Goal: Task Accomplishment & Management: Contribute content

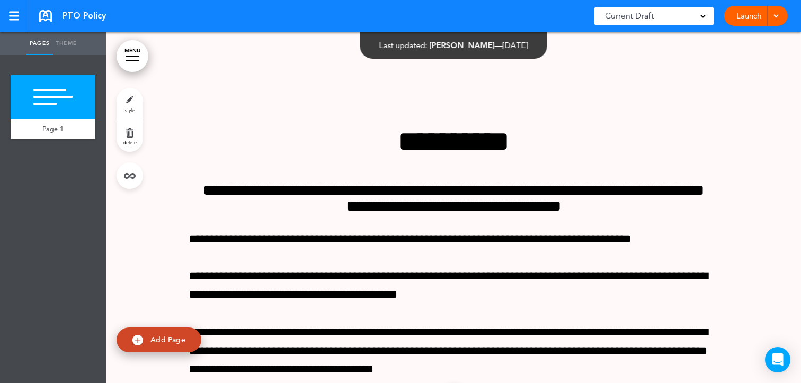
click at [65, 44] on link "Theme" at bounding box center [66, 43] width 26 height 23
type input "**********"
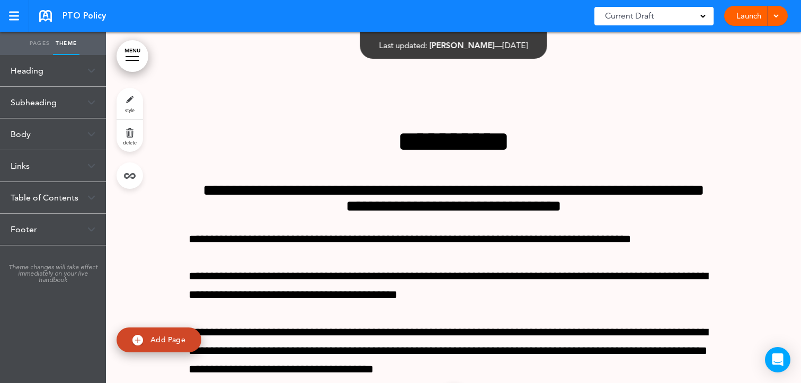
click at [67, 199] on div "Table of Contents" at bounding box center [53, 197] width 106 height 31
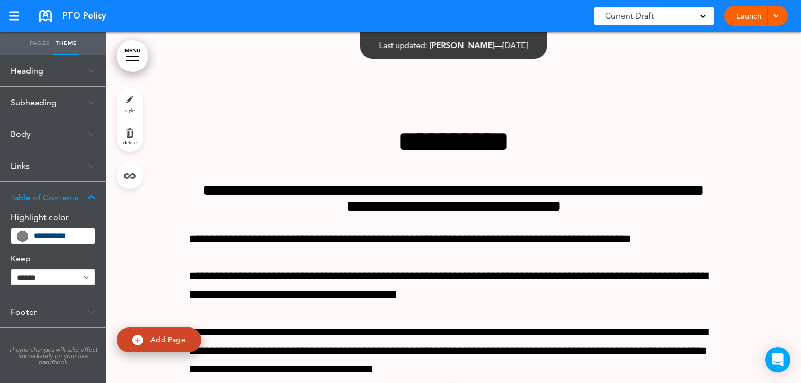
click at [151, 331] on link "Add Page" at bounding box center [159, 340] width 85 height 25
type input "********"
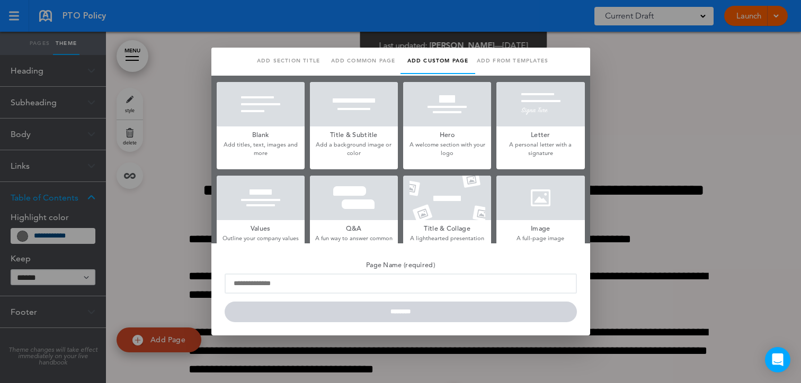
click at [267, 144] on p "Add titles, text, images and more" at bounding box center [261, 149] width 88 height 16
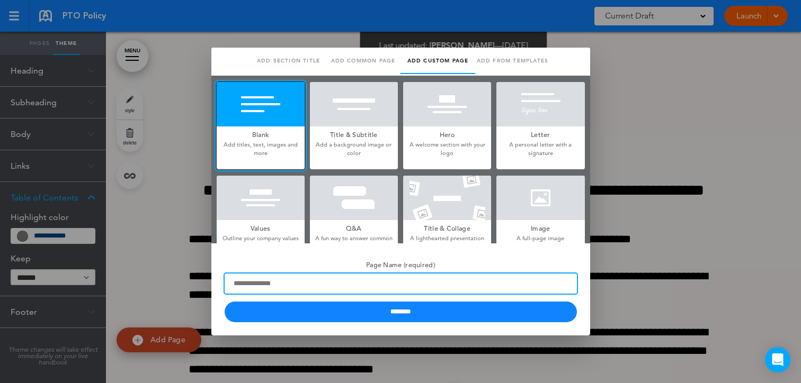
click at [320, 282] on input "Page Name (required)" at bounding box center [401, 284] width 352 height 20
type input "****"
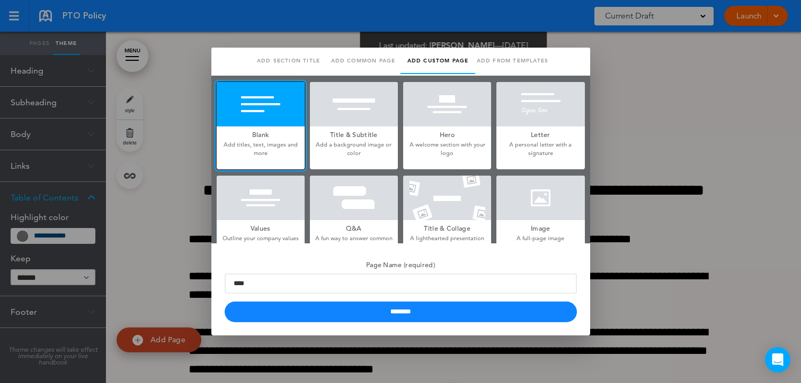
click at [295, 66] on link "Add section title" at bounding box center [288, 61] width 75 height 26
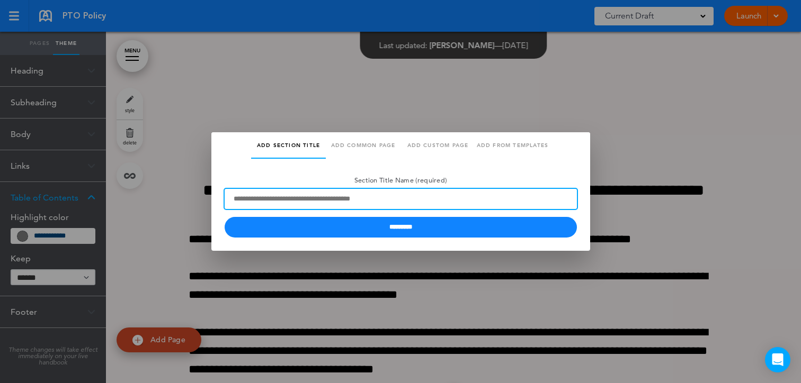
click at [318, 201] on input "Section Title Name (required)" at bounding box center [401, 199] width 352 height 20
type input "*"
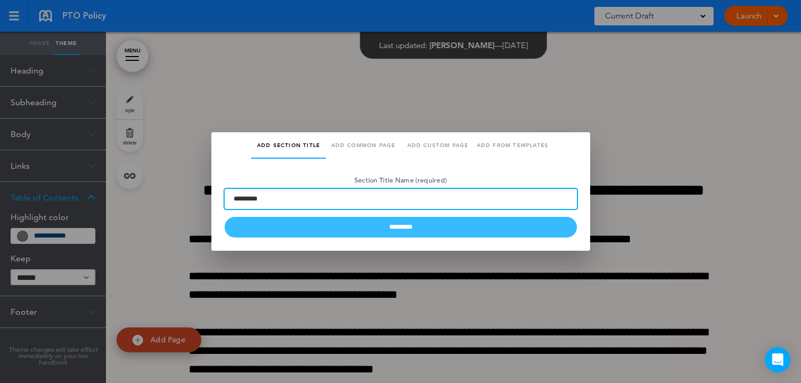
type input "*********"
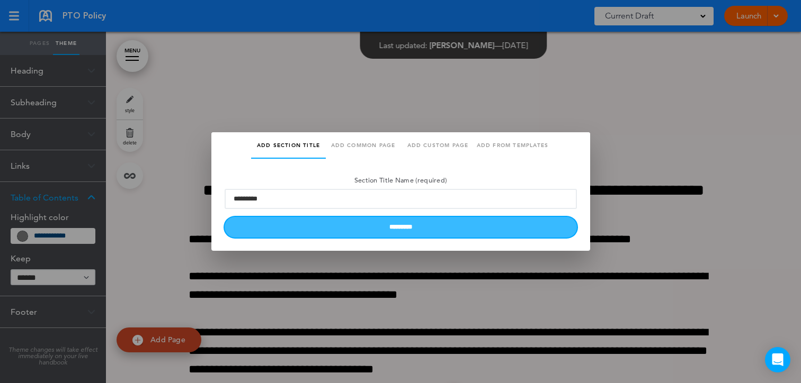
click at [351, 232] on input "*********" at bounding box center [401, 227] width 352 height 21
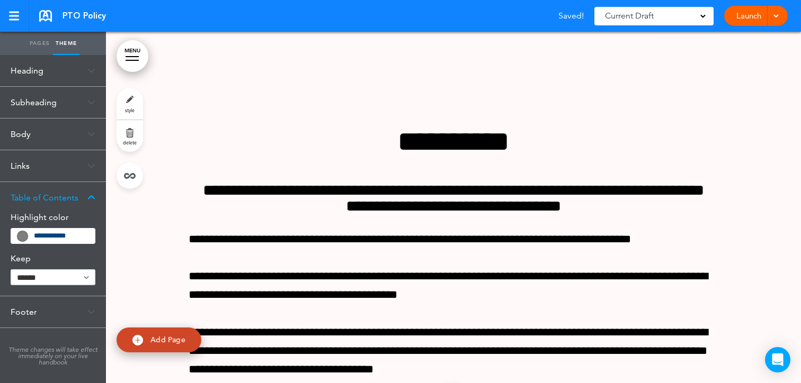
click at [94, 198] on img at bounding box center [91, 198] width 8 height 6
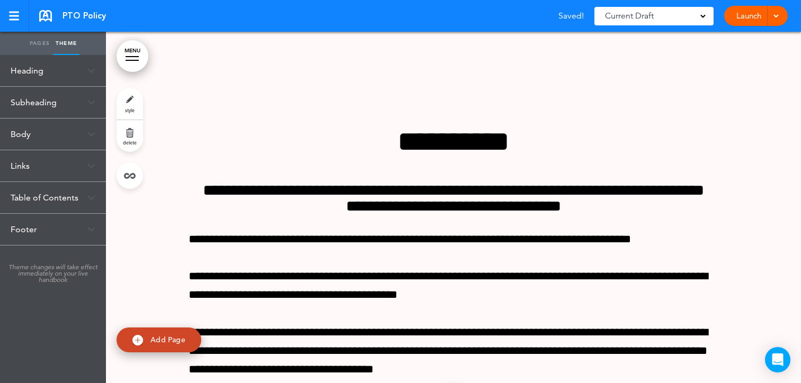
click at [94, 198] on img at bounding box center [91, 198] width 8 height 6
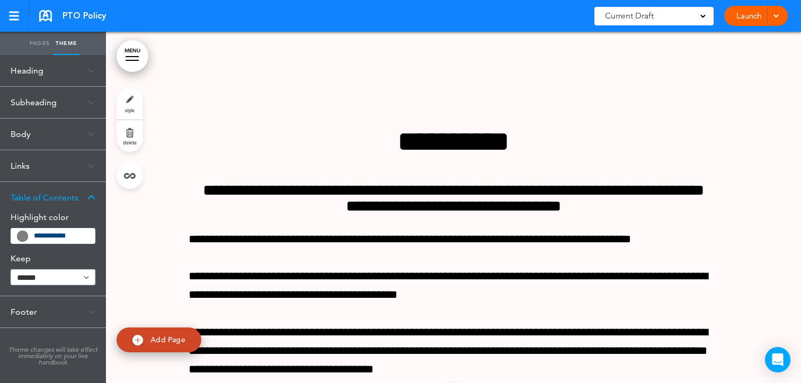
click at [35, 48] on link "Pages" at bounding box center [39, 43] width 26 height 23
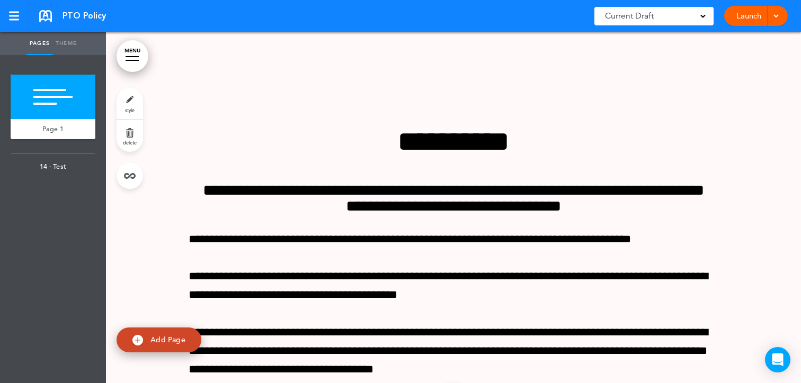
click at [129, 59] on link "MENU" at bounding box center [133, 56] width 32 height 32
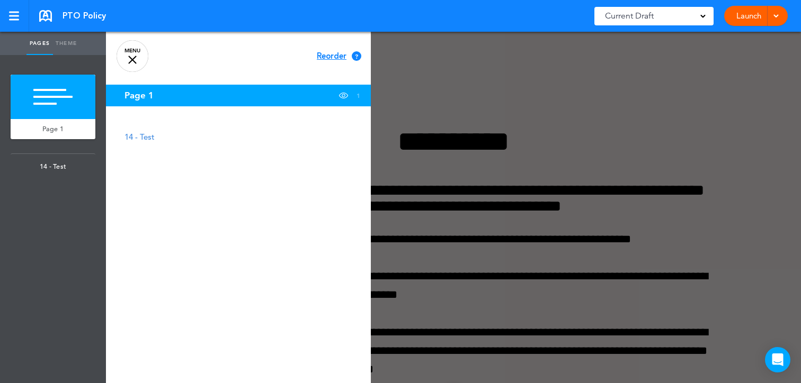
click at [61, 38] on link "Theme" at bounding box center [66, 43] width 26 height 23
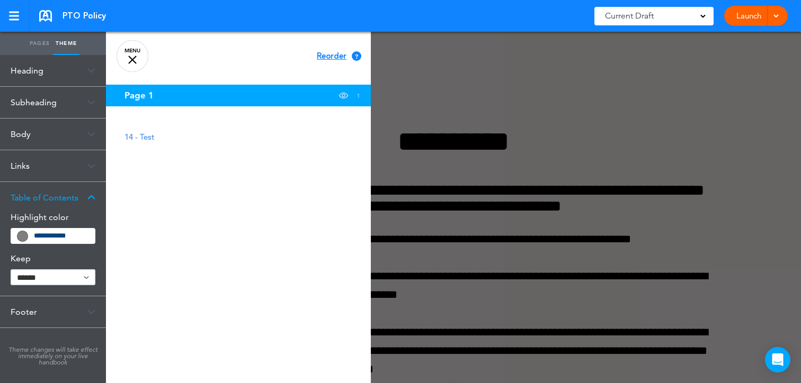
click at [41, 46] on link "Pages" at bounding box center [39, 43] width 26 height 23
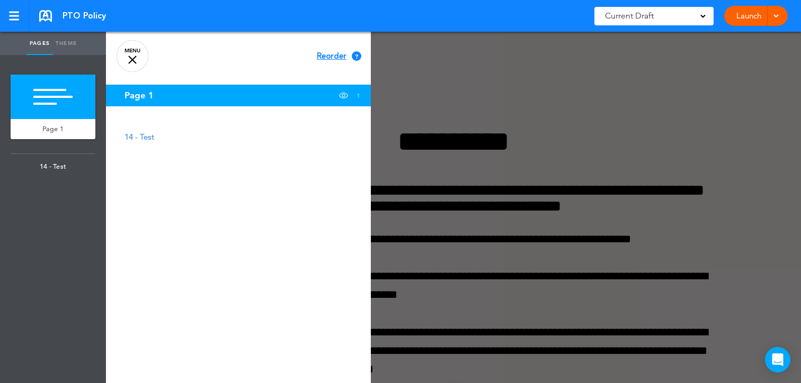
click at [67, 41] on link "Theme" at bounding box center [66, 43] width 26 height 23
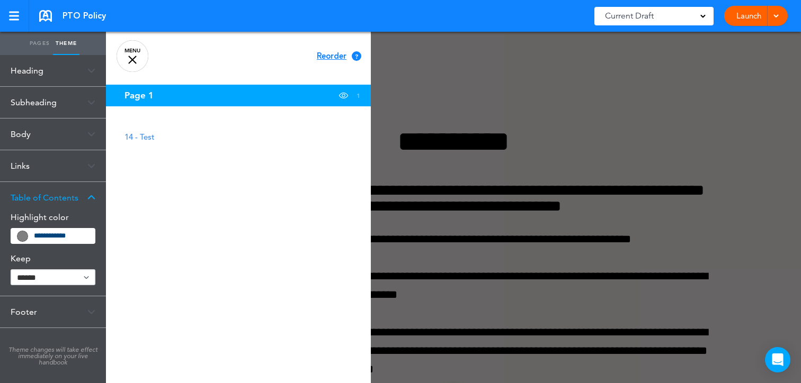
click at [137, 55] on link "MENU" at bounding box center [133, 56] width 32 height 32
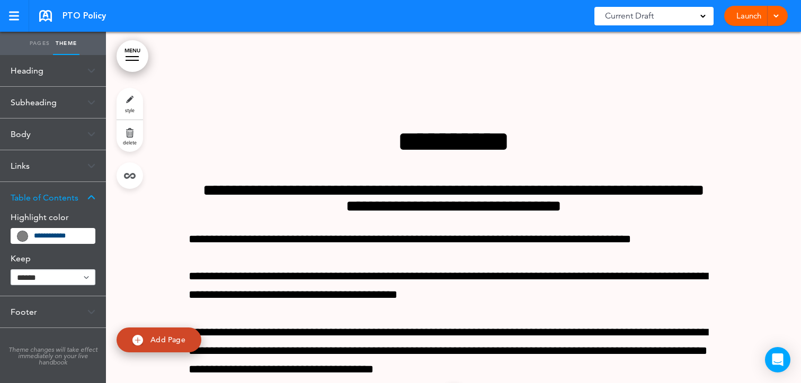
click at [37, 46] on link "Pages" at bounding box center [39, 43] width 26 height 23
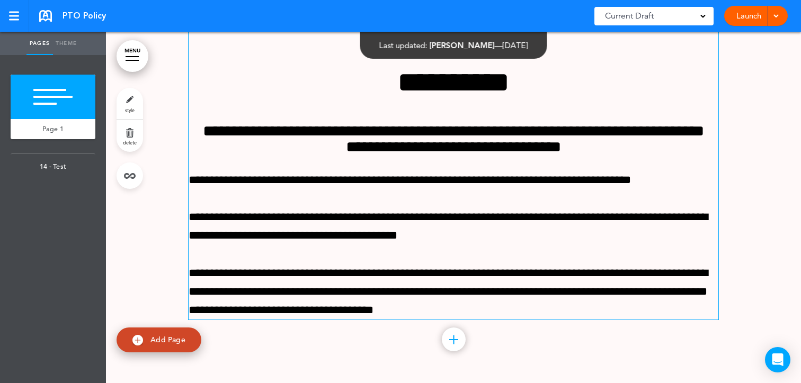
scroll to position [62, 0]
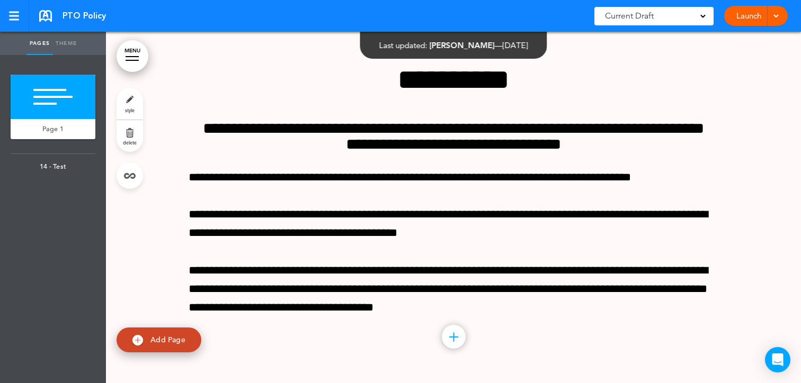
click at [156, 346] on link "Add Page" at bounding box center [159, 340] width 85 height 25
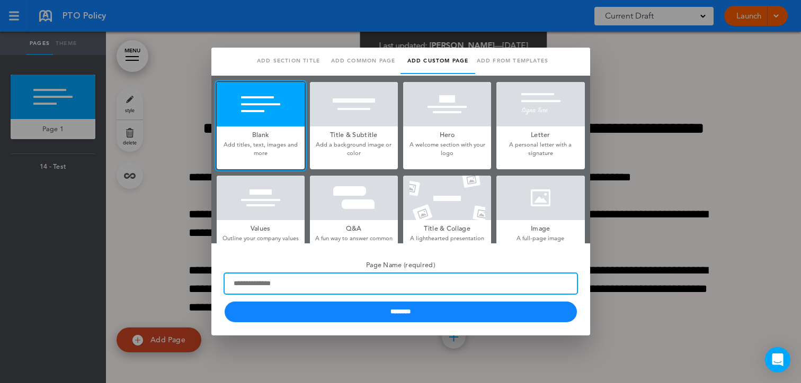
click at [311, 278] on input "Page Name (required)" at bounding box center [401, 284] width 352 height 20
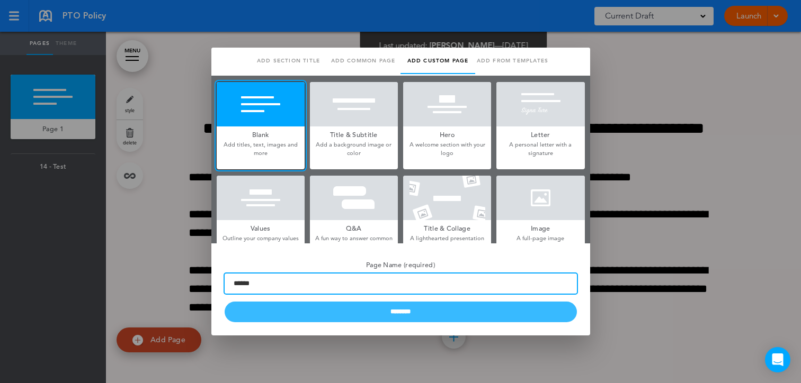
type input "******"
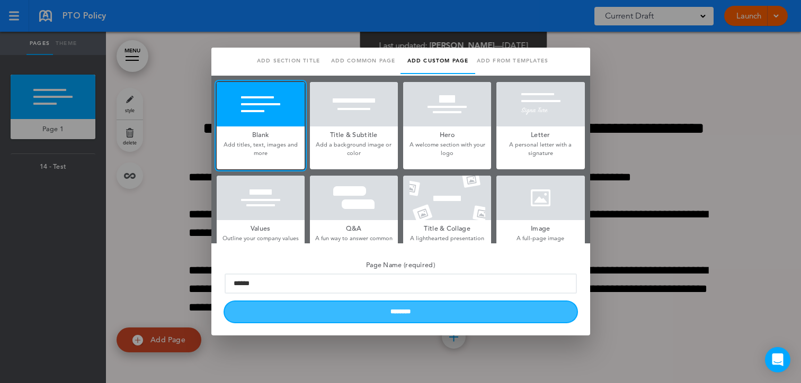
click at [338, 311] on input "********" at bounding box center [401, 312] width 352 height 21
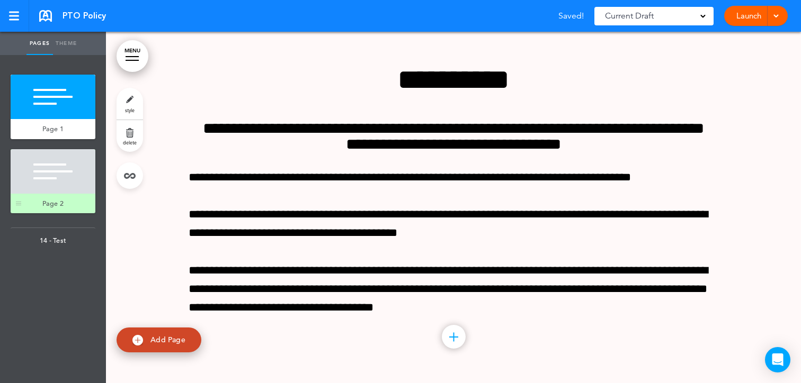
click at [69, 175] on div at bounding box center [53, 171] width 85 height 44
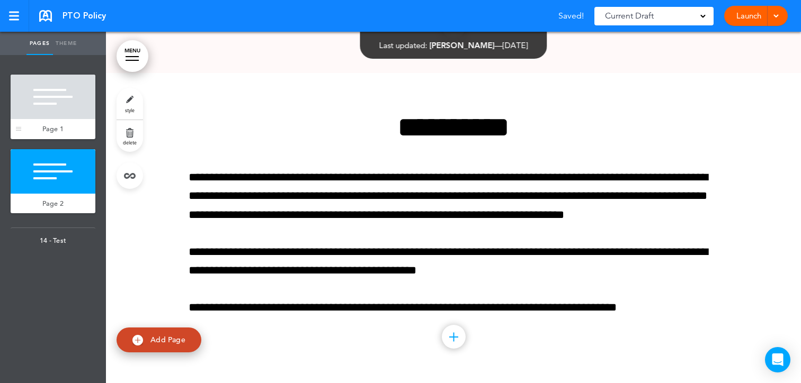
click at [64, 104] on div at bounding box center [53, 97] width 85 height 44
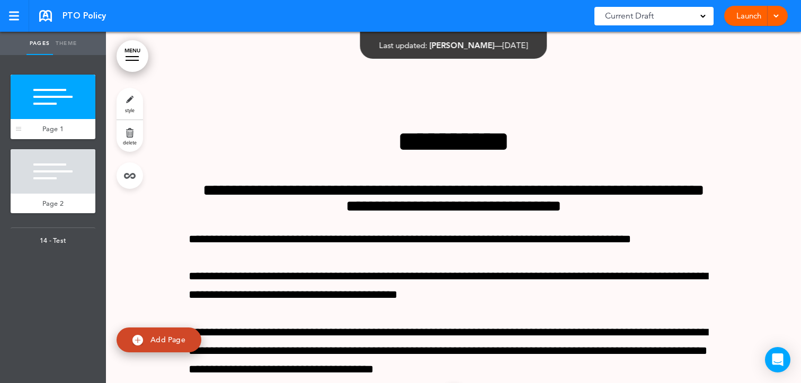
click at [42, 124] on div "Page 1" at bounding box center [53, 129] width 85 height 20
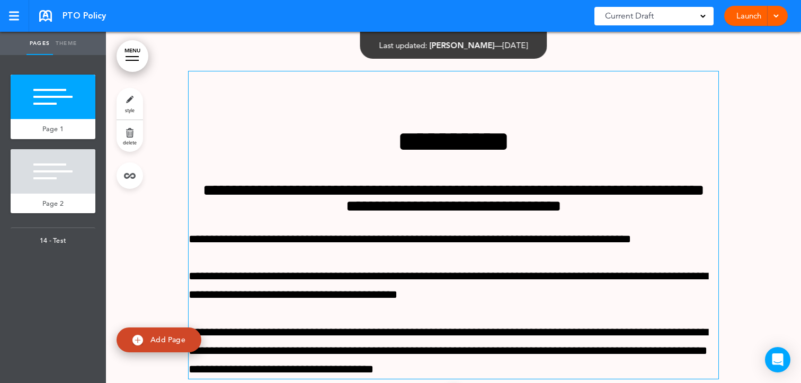
click at [374, 146] on h1 "**********" at bounding box center [454, 141] width 530 height 29
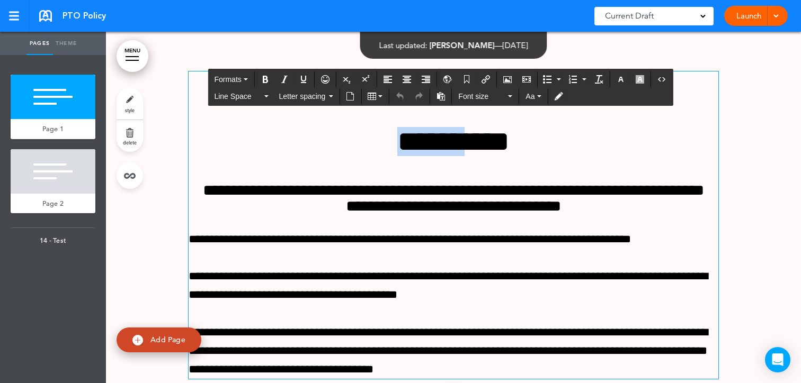
drag, startPoint x: 375, startPoint y: 139, endPoint x: 482, endPoint y: 150, distance: 108.1
click at [482, 150] on h1 "**********" at bounding box center [454, 141] width 530 height 29
click at [540, 140] on h1 "**********" at bounding box center [454, 141] width 530 height 29
click at [142, 50] on link "MENU" at bounding box center [133, 56] width 32 height 32
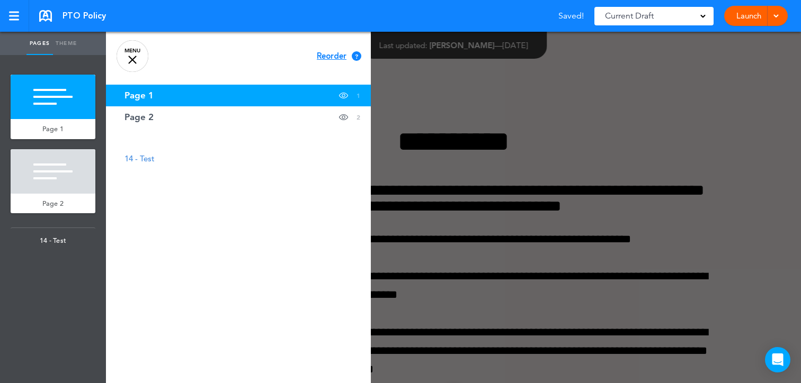
click at [139, 58] on link "MENU" at bounding box center [133, 56] width 32 height 32
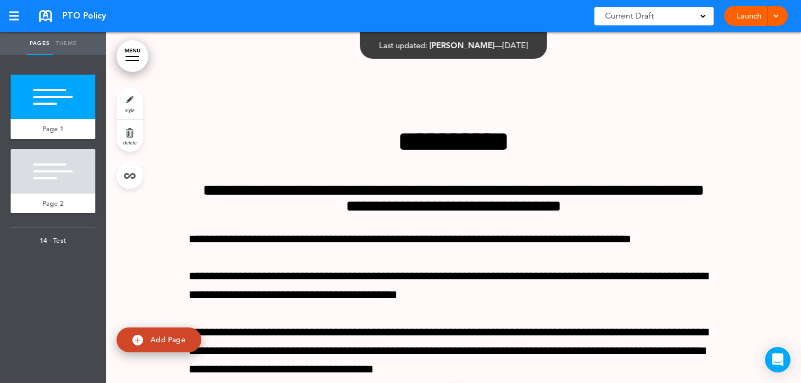
click at [140, 341] on img at bounding box center [137, 340] width 11 height 11
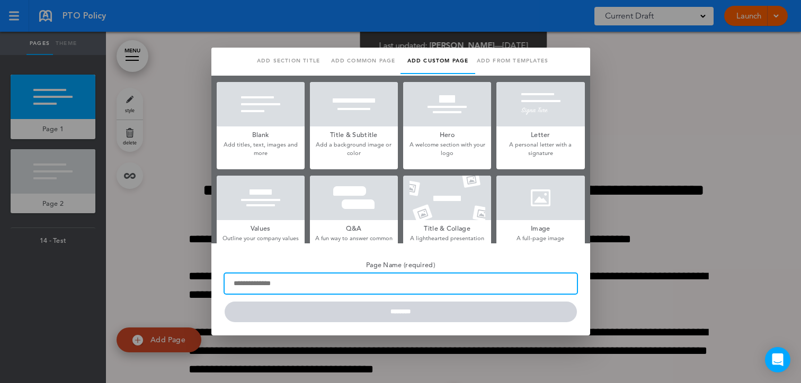
click at [266, 291] on input "Page Name (required)" at bounding box center [401, 284] width 352 height 20
type input "**********"
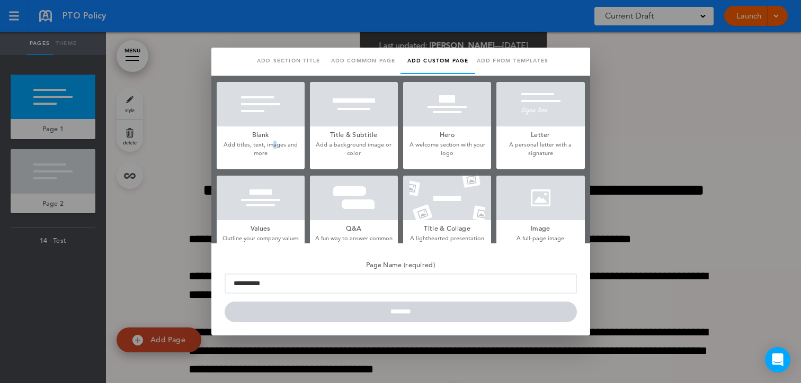
click at [274, 144] on p "Add titles, text, images and more" at bounding box center [261, 149] width 88 height 16
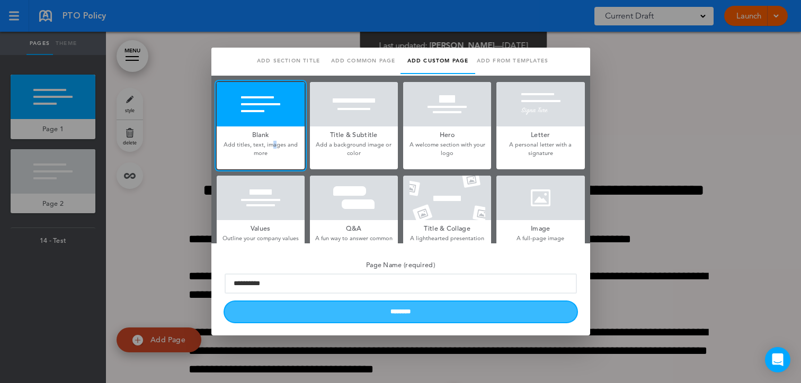
click at [321, 314] on input "********" at bounding box center [401, 312] width 352 height 21
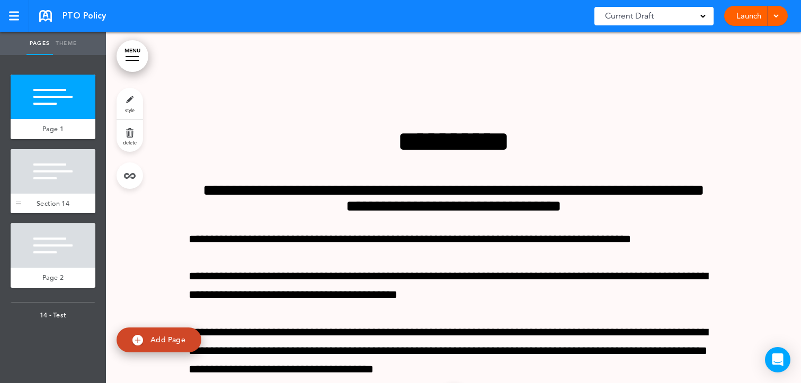
click at [63, 192] on div at bounding box center [53, 171] width 85 height 44
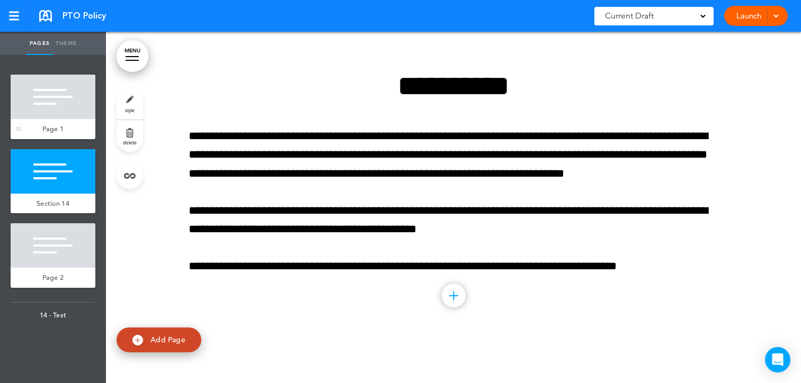
click at [52, 92] on div at bounding box center [53, 97] width 85 height 44
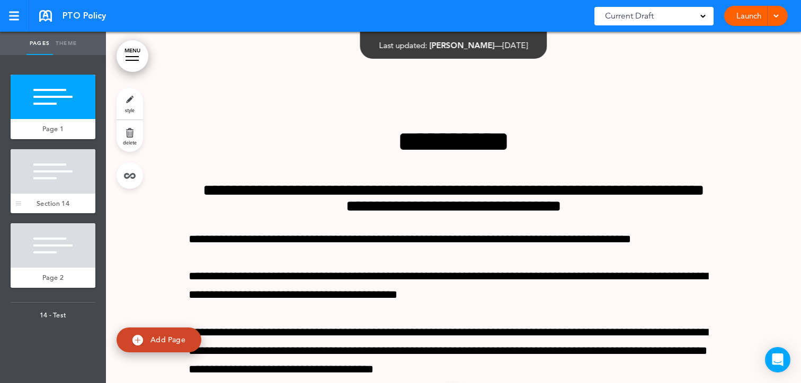
click at [58, 183] on div at bounding box center [53, 171] width 85 height 44
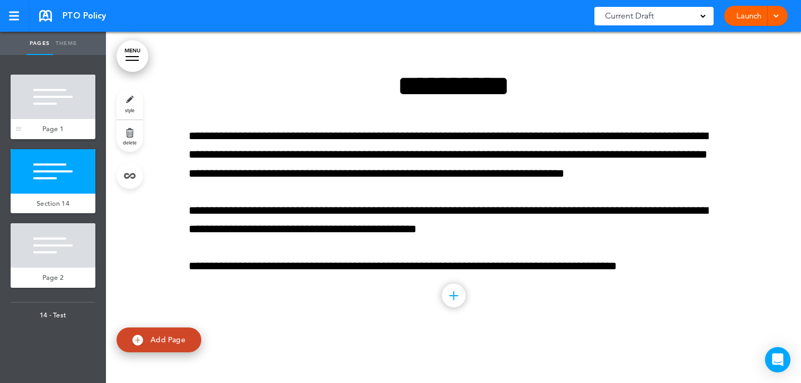
click at [62, 78] on div at bounding box center [53, 97] width 85 height 44
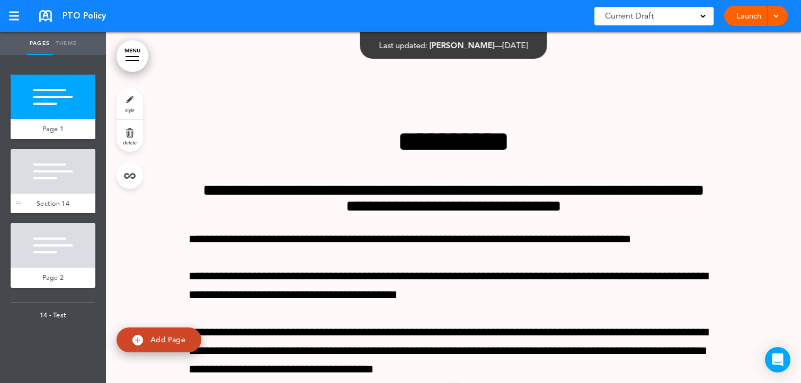
click at [59, 206] on span "Section 14" at bounding box center [53, 203] width 33 height 9
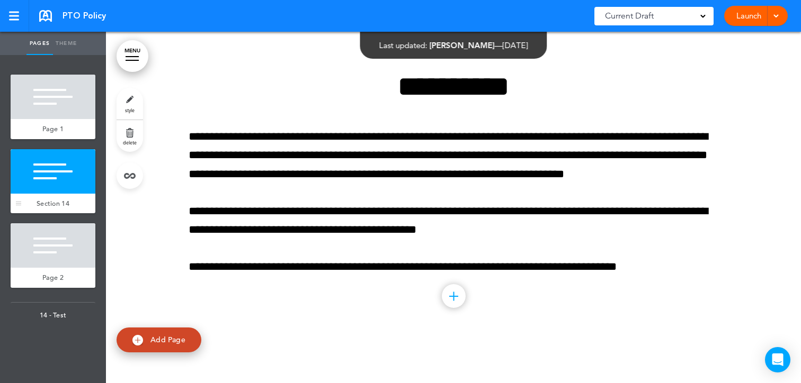
scroll to position [414, 0]
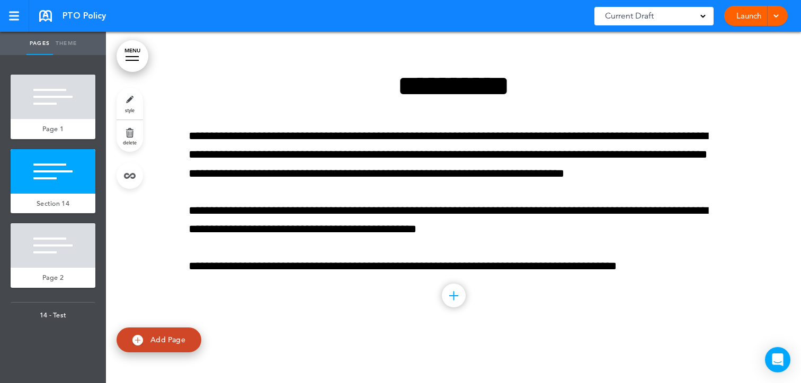
click at [133, 59] on link "MENU" at bounding box center [133, 56] width 32 height 32
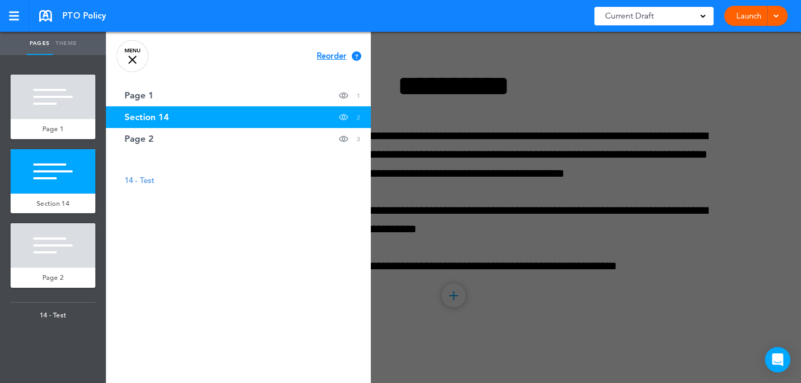
click at [135, 57] on div at bounding box center [132, 60] width 8 height 8
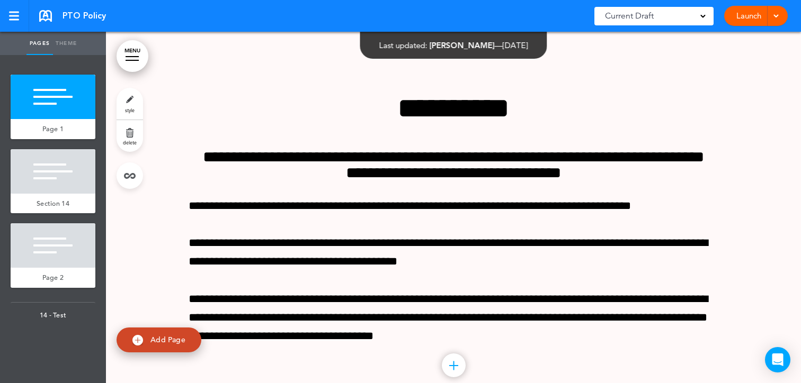
scroll to position [27, 0]
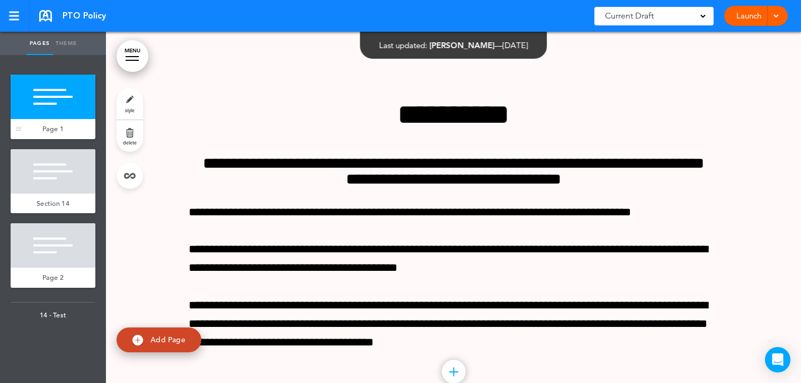
click at [36, 115] on div at bounding box center [53, 97] width 85 height 44
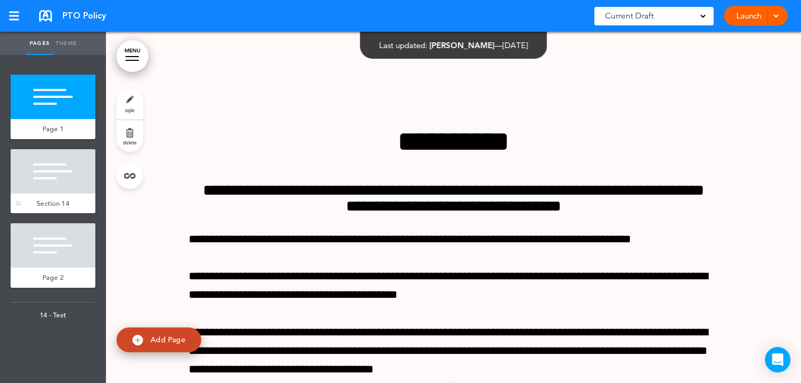
click at [48, 182] on div at bounding box center [53, 171] width 85 height 44
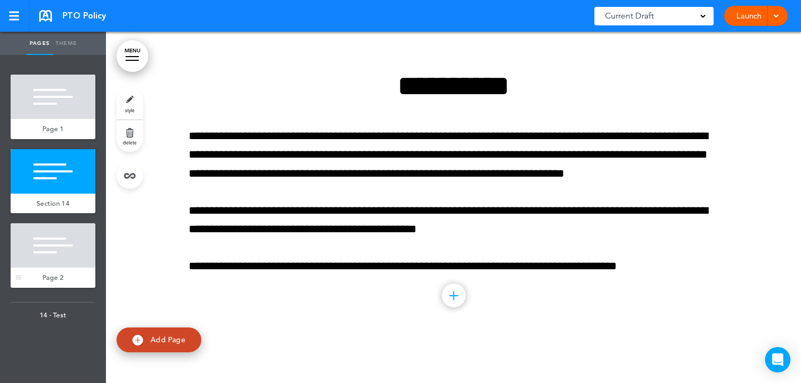
click at [50, 246] on div at bounding box center [53, 245] width 85 height 44
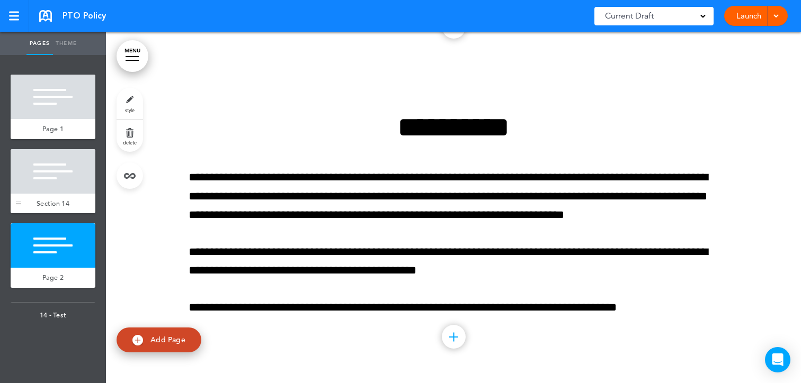
click at [50, 200] on span "Section 14" at bounding box center [53, 203] width 33 height 9
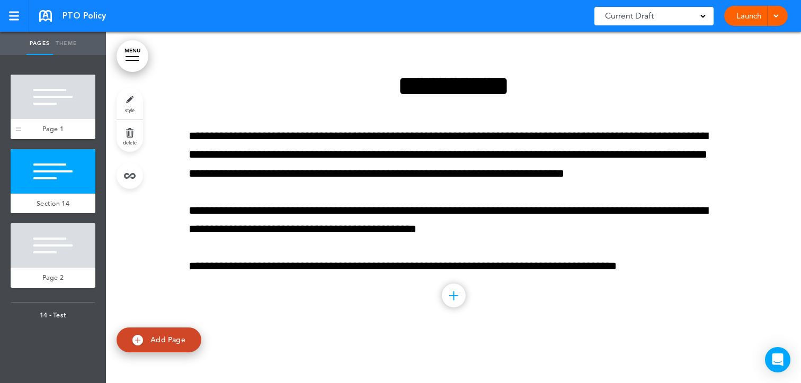
click at [47, 122] on div "Page 1" at bounding box center [53, 129] width 85 height 20
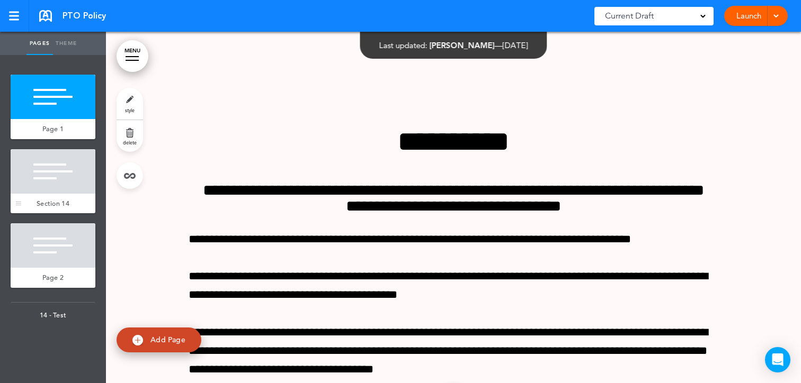
click at [49, 179] on div at bounding box center [53, 171] width 85 height 44
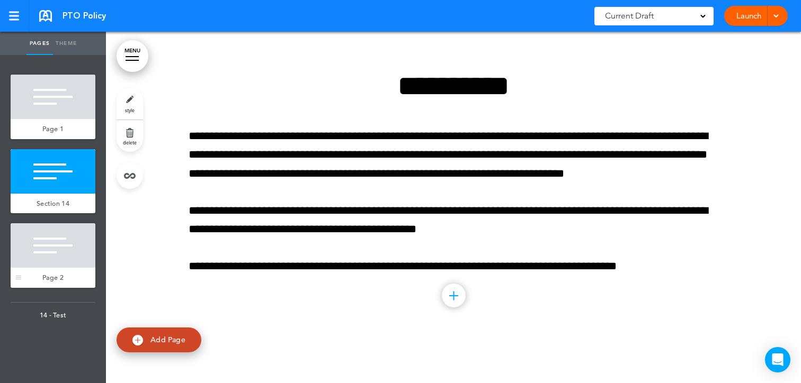
click at [49, 252] on div at bounding box center [53, 245] width 85 height 44
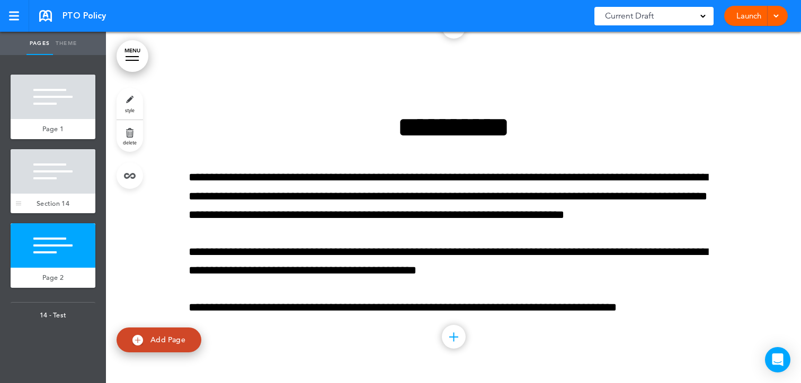
click at [55, 194] on div "Section 14" at bounding box center [53, 204] width 85 height 20
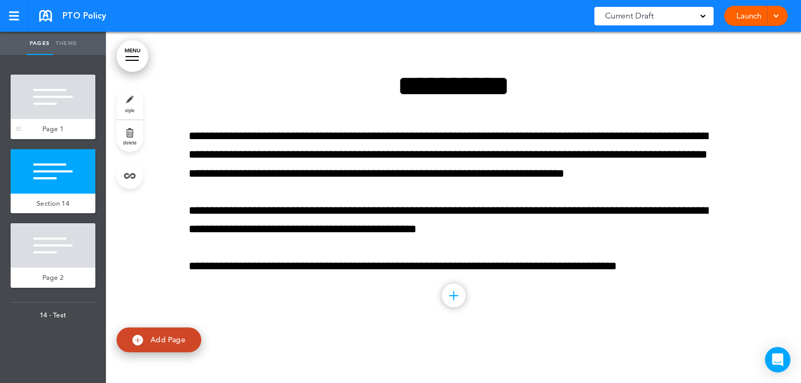
click at [47, 112] on div at bounding box center [53, 97] width 85 height 44
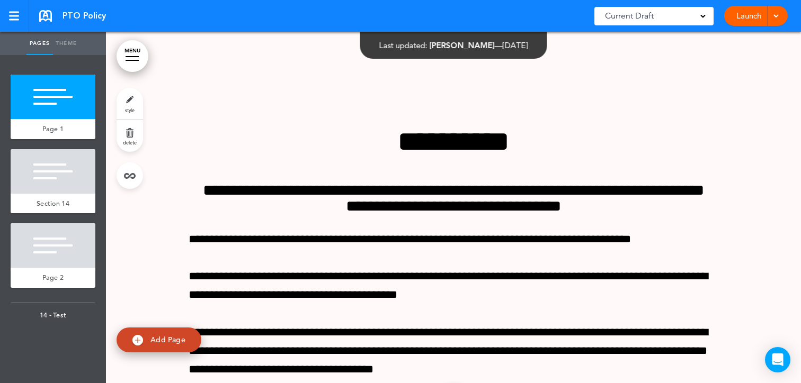
click at [131, 62] on link "MENU" at bounding box center [133, 56] width 32 height 32
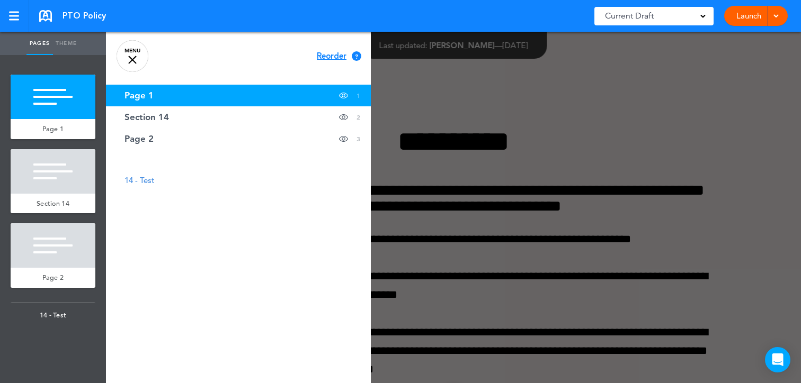
click at [131, 58] on link "MENU" at bounding box center [133, 56] width 32 height 32
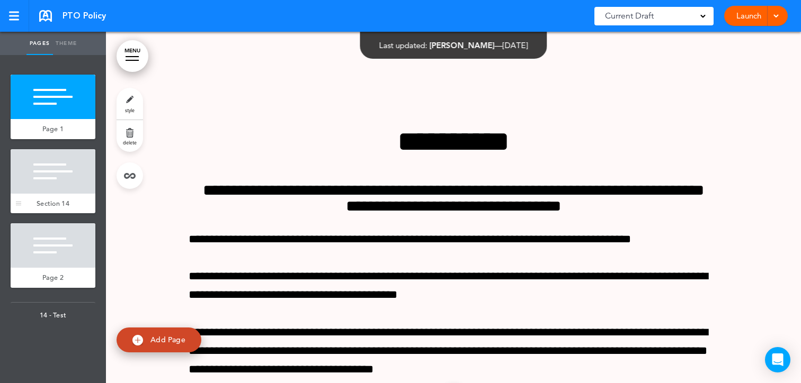
drag, startPoint x: 68, startPoint y: 305, endPoint x: 62, endPoint y: 176, distance: 128.3
click at [62, 176] on ul "add page Page 1 add page Section 14 add page Page 2 add page 14 - Test" at bounding box center [53, 219] width 106 height 328
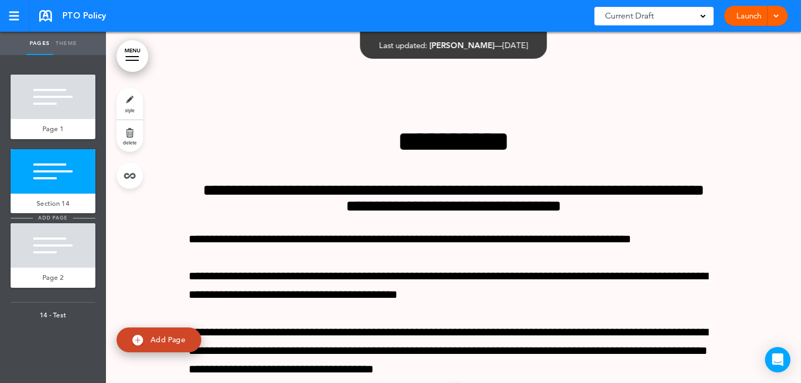
drag, startPoint x: 57, startPoint y: 312, endPoint x: 61, endPoint y: 219, distance: 93.3
click at [61, 219] on ul "add page Page 1 add page Section 14 add page Page 2 add page 14 - Test" at bounding box center [53, 219] width 106 height 328
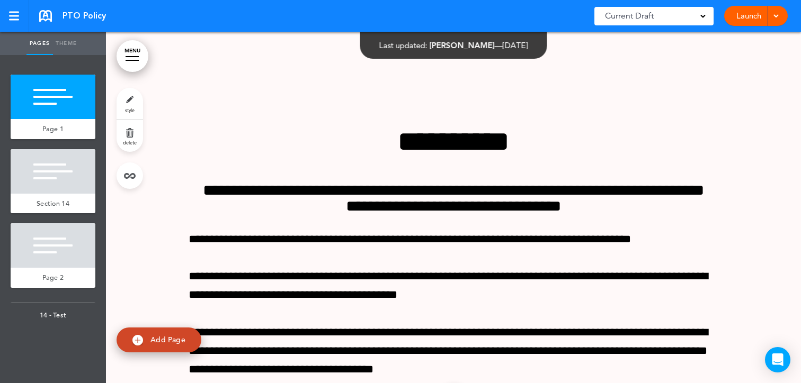
click at [129, 56] on div at bounding box center [132, 56] width 13 height 1
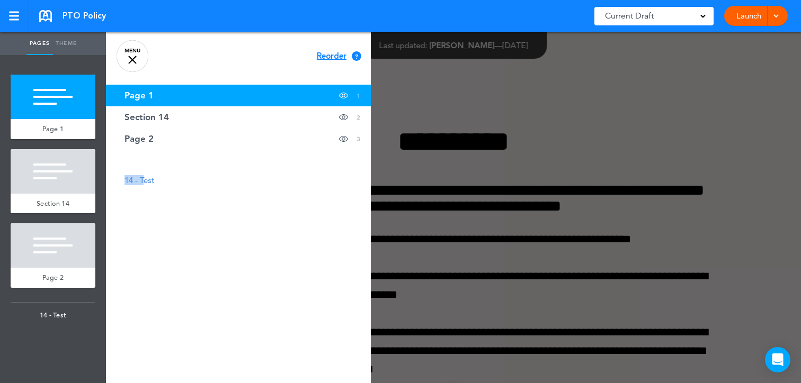
drag, startPoint x: 144, startPoint y: 182, endPoint x: 106, endPoint y: 180, distance: 37.1
click at [106, 181] on li "14 - Test" at bounding box center [238, 180] width 265 height 8
click at [132, 56] on link "MENU" at bounding box center [133, 56] width 32 height 32
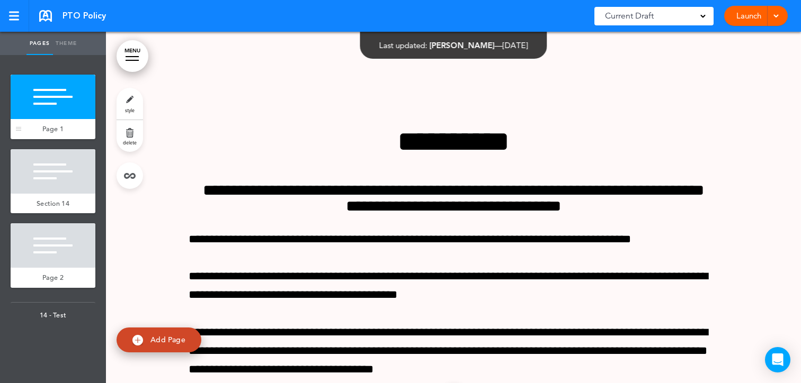
click at [55, 129] on span "Page 1" at bounding box center [52, 128] width 21 height 9
click at [69, 43] on link "Theme" at bounding box center [66, 43] width 26 height 23
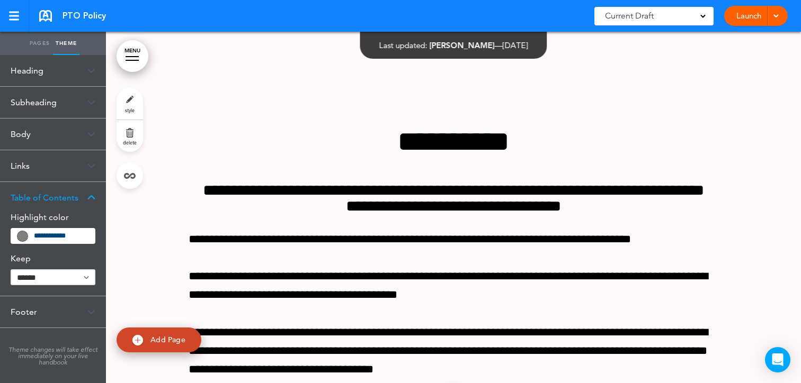
click at [35, 48] on link "Pages" at bounding box center [39, 43] width 26 height 23
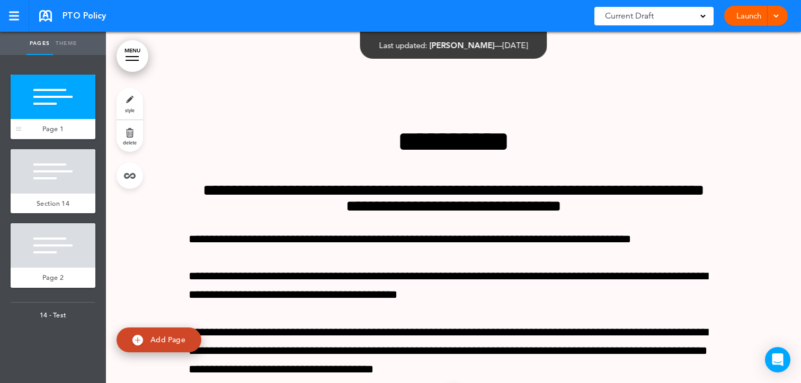
click at [51, 130] on span "Page 1" at bounding box center [52, 128] width 21 height 9
click at [65, 49] on link "Theme" at bounding box center [66, 43] width 26 height 23
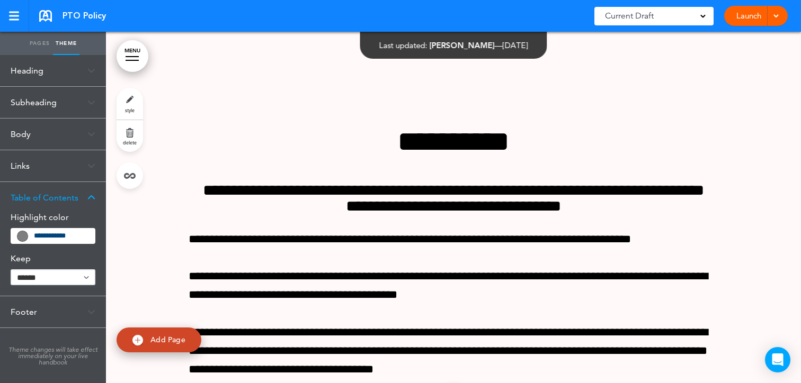
click at [66, 71] on div "Heading" at bounding box center [53, 70] width 106 height 31
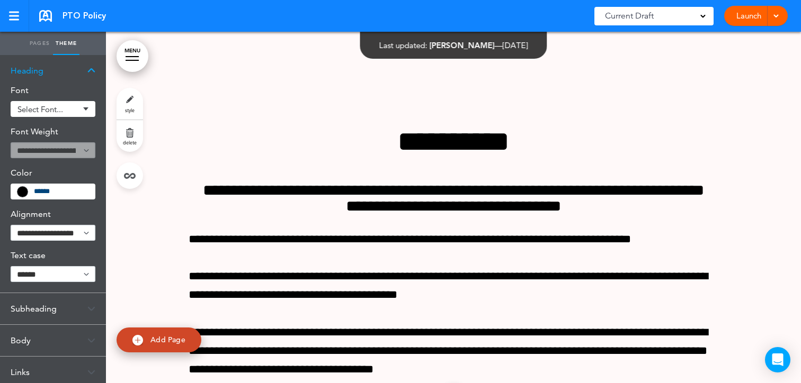
click at [94, 69] on img at bounding box center [91, 71] width 8 height 6
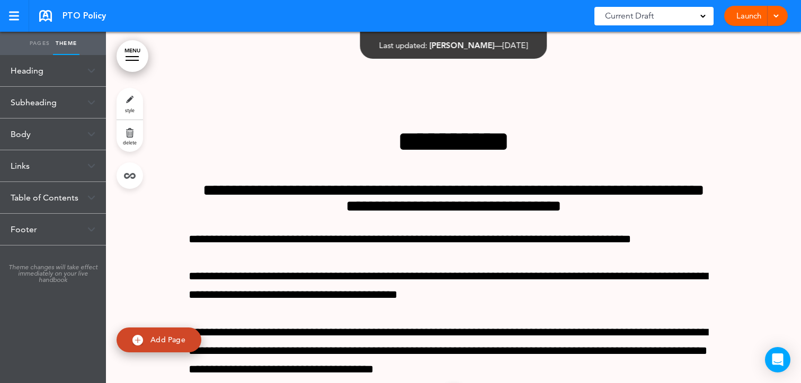
click at [88, 139] on div "Body" at bounding box center [53, 134] width 106 height 31
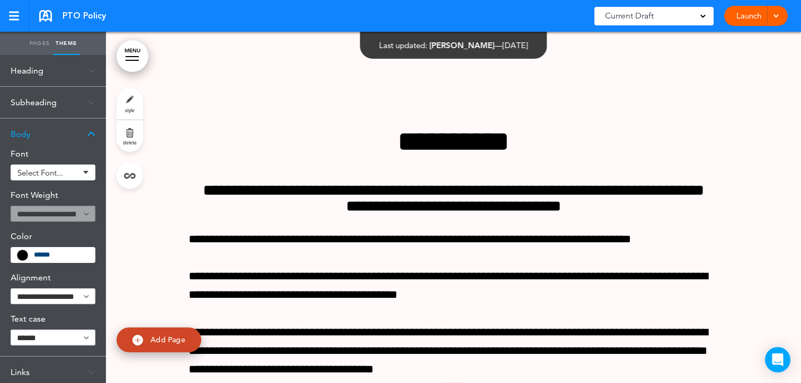
click at [88, 139] on div "Body" at bounding box center [53, 134] width 106 height 31
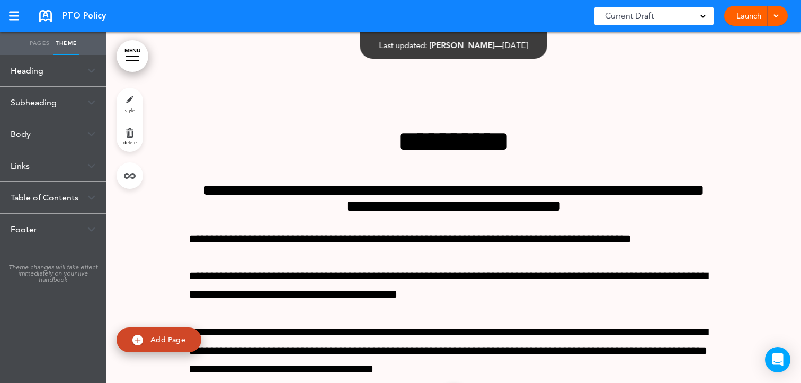
click at [87, 103] on img at bounding box center [91, 103] width 8 height 6
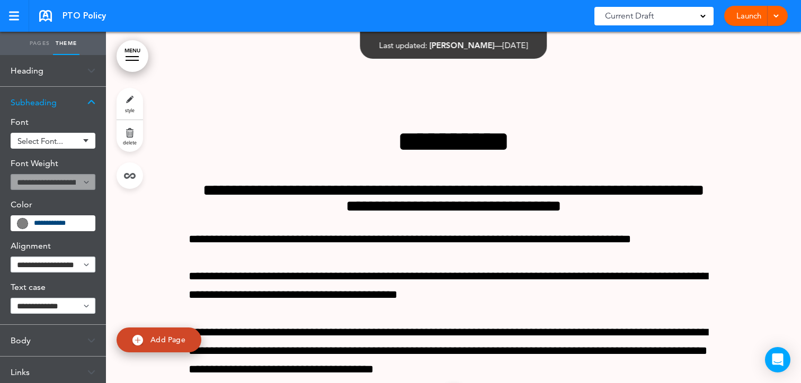
click at [87, 103] on img at bounding box center [91, 103] width 8 height 6
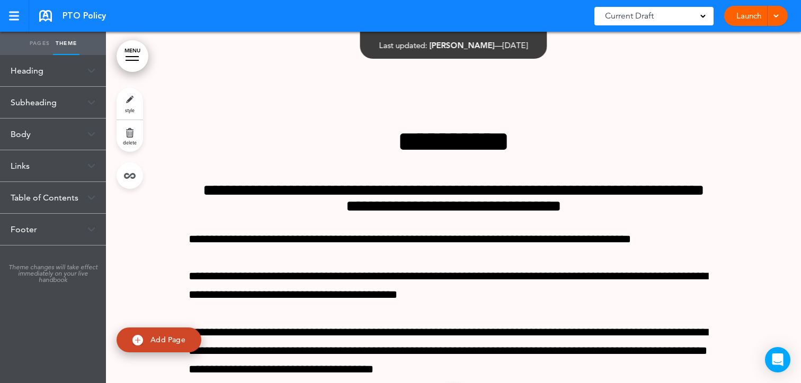
click at [92, 200] on img at bounding box center [91, 198] width 8 height 6
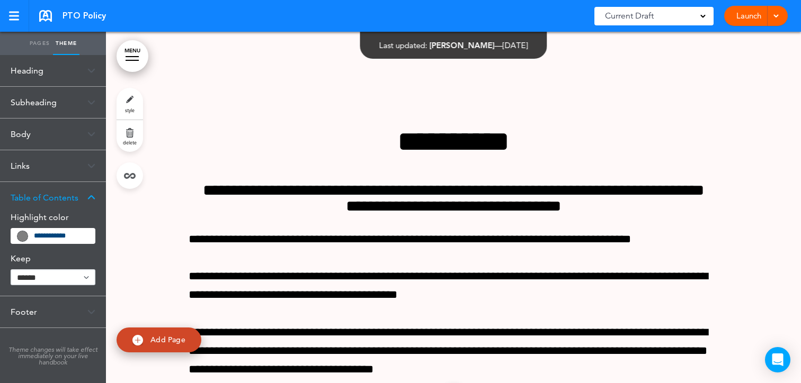
click at [33, 48] on link "Pages" at bounding box center [39, 43] width 26 height 23
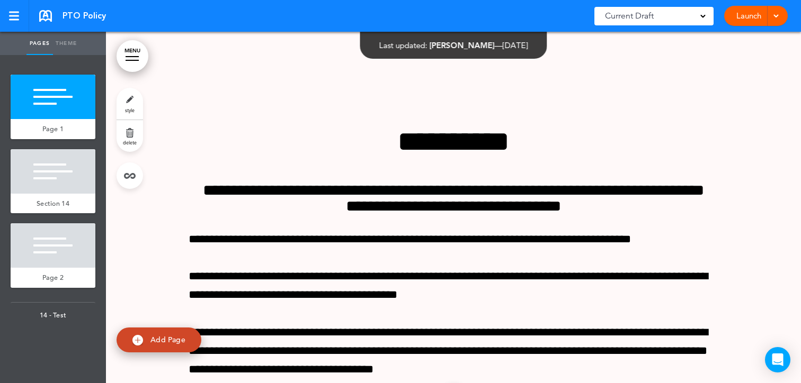
click at [135, 48] on link "MENU" at bounding box center [133, 56] width 32 height 32
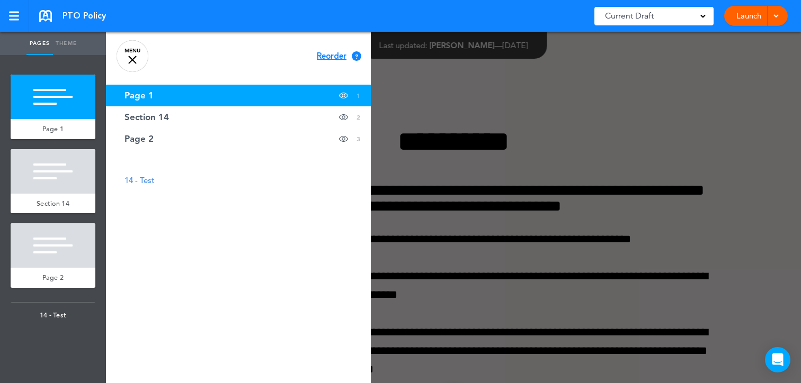
click at [131, 55] on link "MENU" at bounding box center [133, 56] width 32 height 32
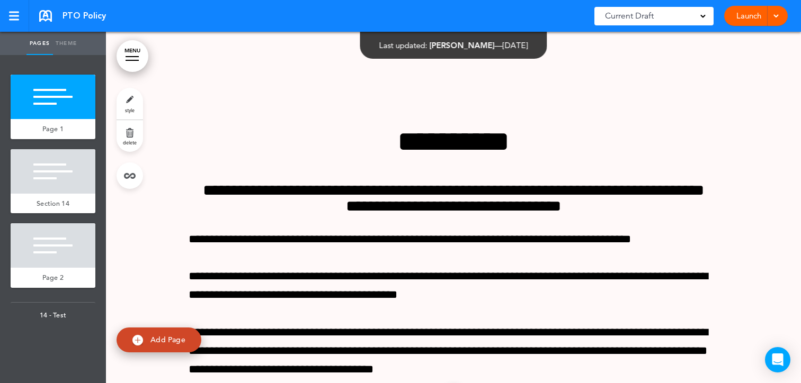
click at [132, 102] on link "style" at bounding box center [130, 104] width 26 height 32
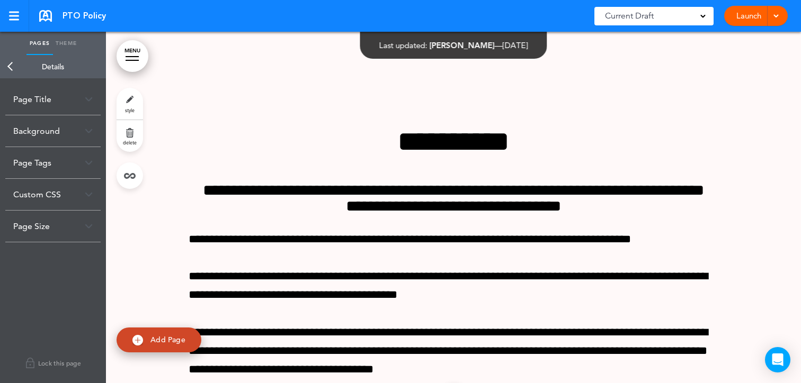
click at [68, 103] on div "Page Title" at bounding box center [52, 99] width 95 height 31
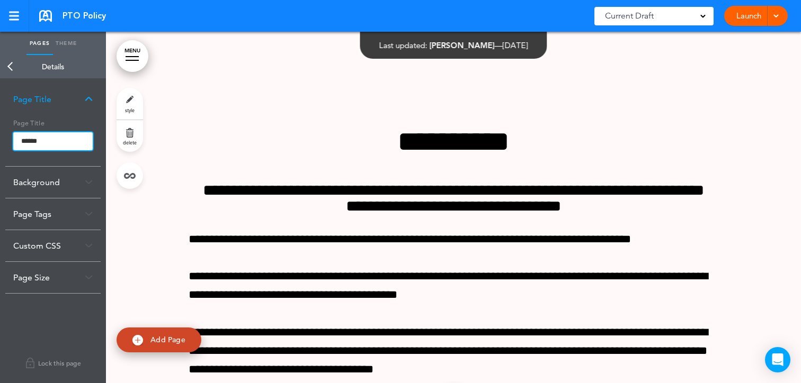
click at [64, 140] on input "******" at bounding box center [52, 141] width 79 height 18
drag, startPoint x: 54, startPoint y: 145, endPoint x: 0, endPoint y: 144, distance: 54.0
click at [0, 144] on div "**********" at bounding box center [53, 230] width 106 height 305
paste input "**********"
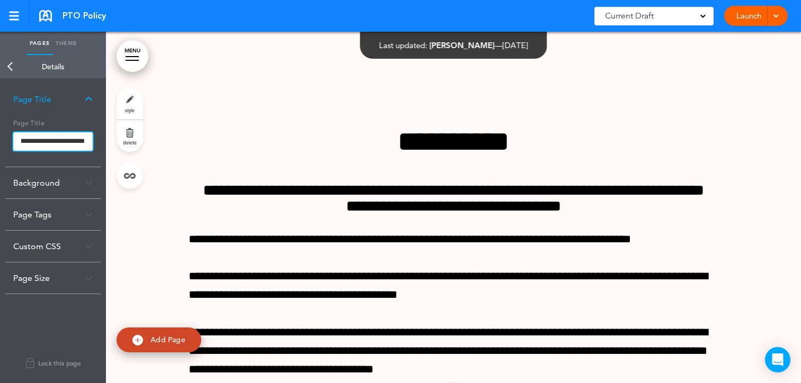
type input "**********"
click button "Open custom CSS" at bounding box center [0, 0] width 0 height 0
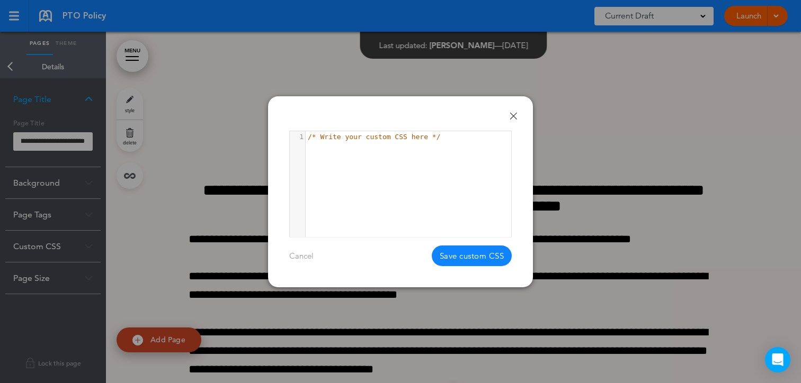
scroll to position [0, 0]
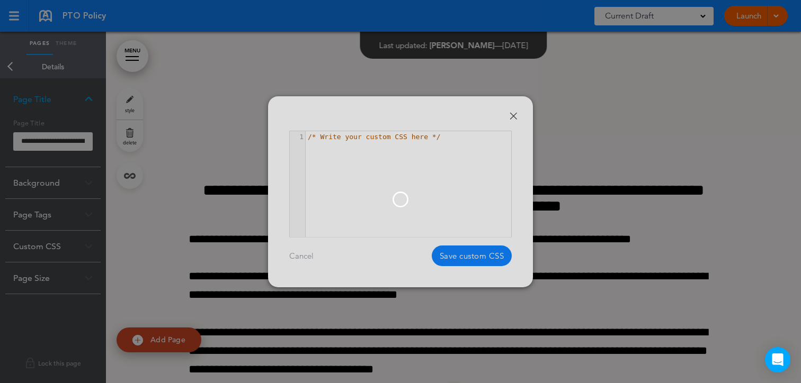
click at [512, 110] on body "Make this page common so it is available in other handbooks. This handbook [GEO…" at bounding box center [400, 191] width 801 height 383
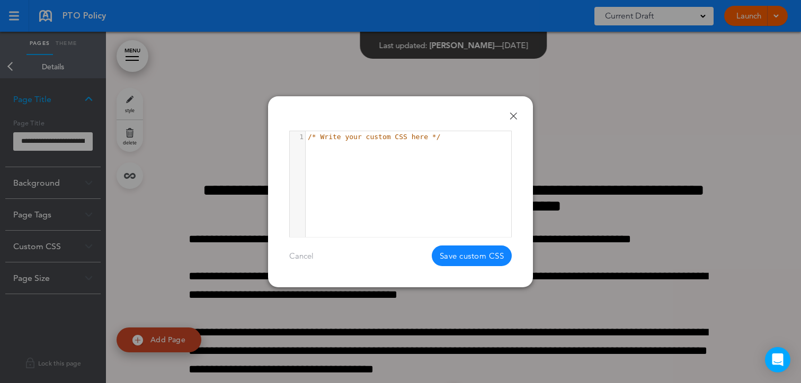
click at [512, 118] on link "Done" at bounding box center [512, 115] width 7 height 7
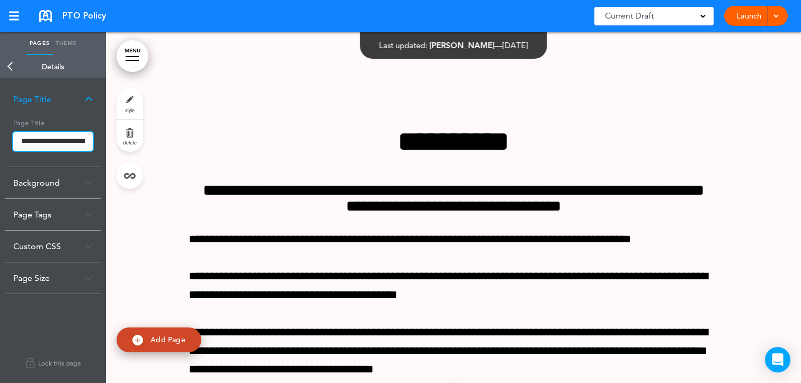
click at [57, 146] on input "**********" at bounding box center [52, 141] width 79 height 19
click at [11, 68] on body "Make this page common so it is available in other handbooks. This handbook [GEO…" at bounding box center [400, 191] width 801 height 383
click at [12, 70] on link "Back" at bounding box center [10, 66] width 21 height 23
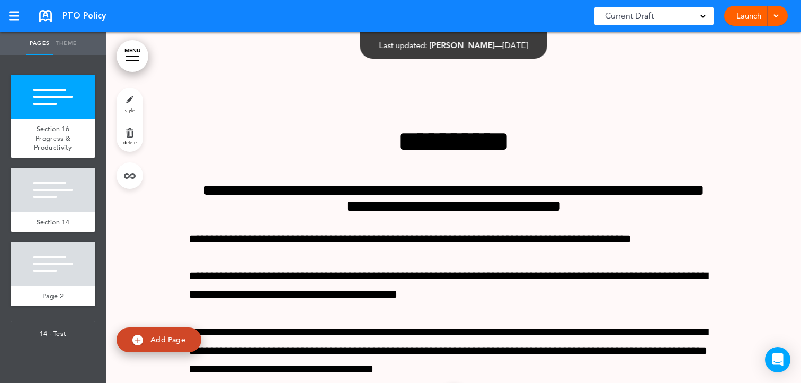
click at [124, 51] on link "MENU" at bounding box center [133, 56] width 32 height 32
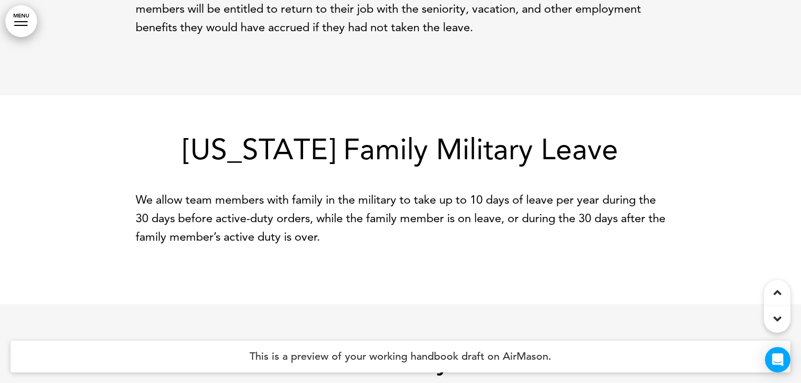
scroll to position [1286, 0]
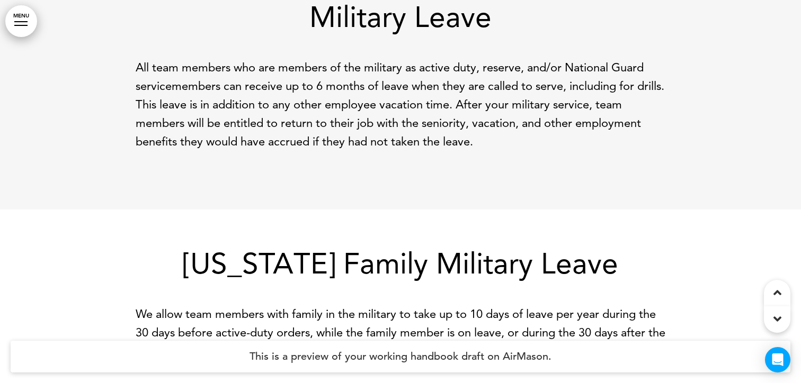
click at [776, 323] on icon at bounding box center [777, 319] width 8 height 13
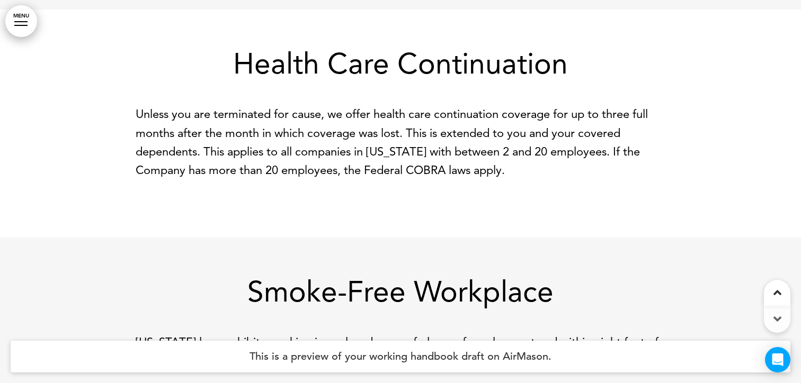
click at [776, 323] on icon at bounding box center [777, 319] width 8 height 13
click at [13, 28] on link "MENU" at bounding box center [21, 21] width 32 height 32
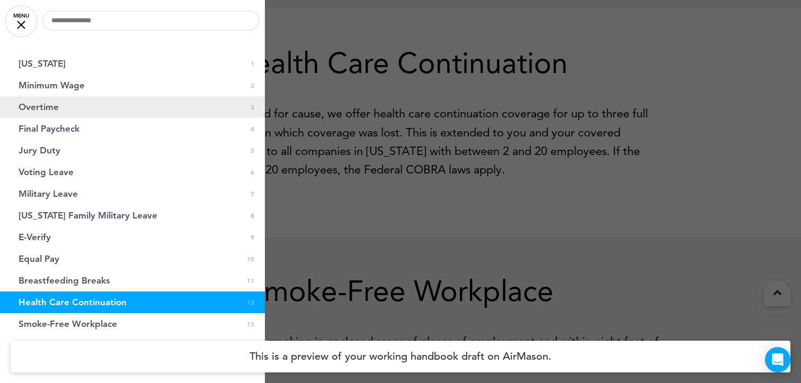
click at [92, 114] on link "Overtime 0 3" at bounding box center [132, 107] width 265 height 22
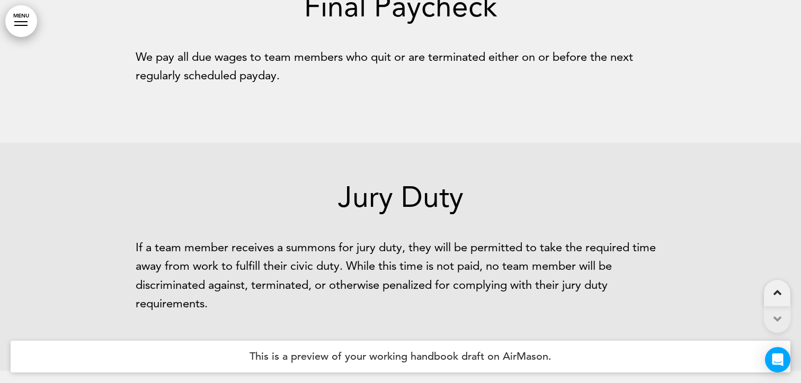
scroll to position [365, 0]
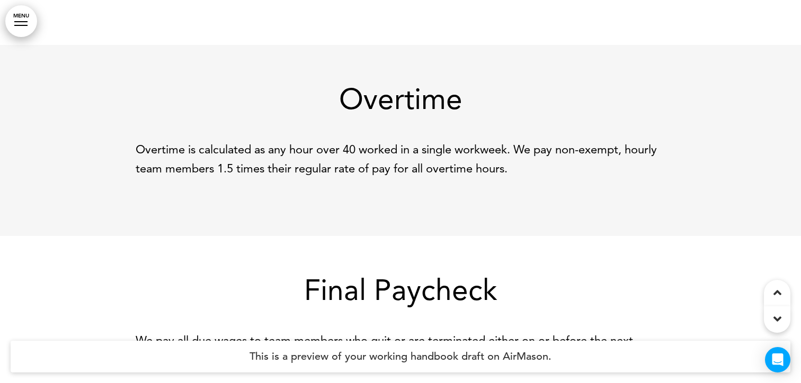
click at [22, 21] on div at bounding box center [20, 21] width 13 height 1
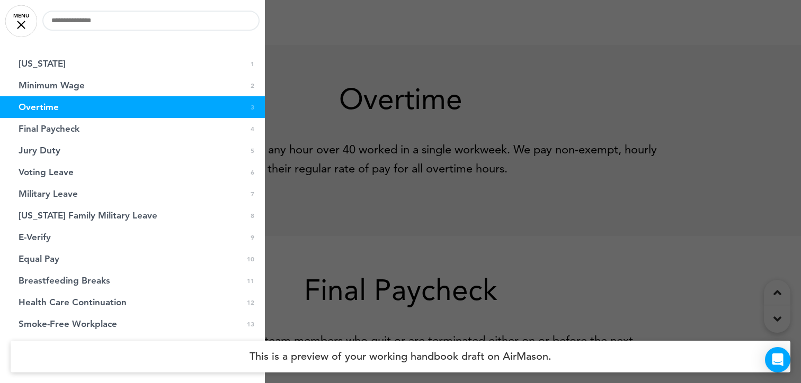
click at [430, 256] on div at bounding box center [400, 191] width 801 height 383
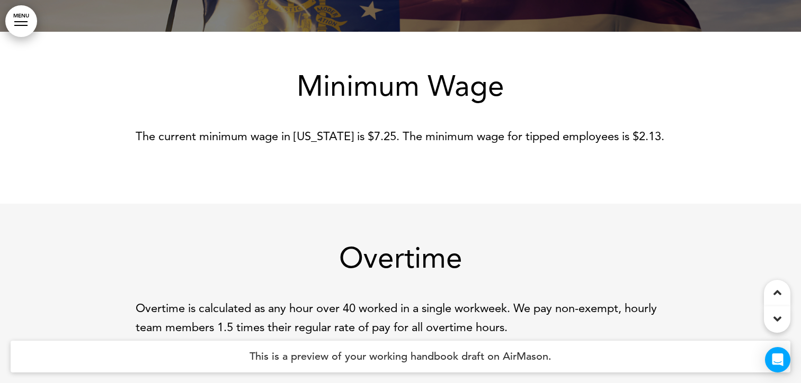
scroll to position [207, 0]
